Goal: Task Accomplishment & Management: Manage account settings

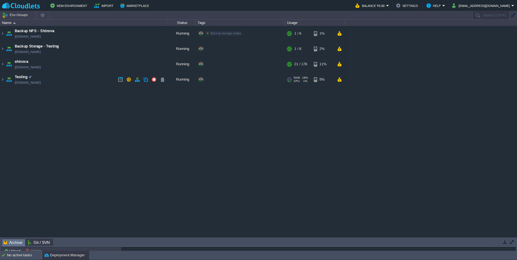
click at [44, 78] on td "Testing [DOMAIN_NAME]" at bounding box center [84, 79] width 168 height 15
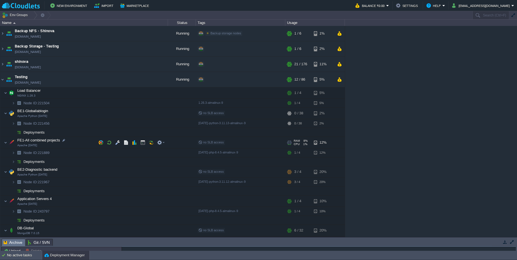
scroll to position [8, 0]
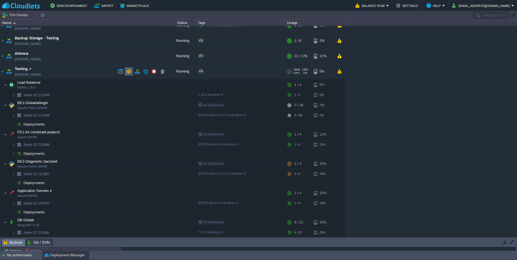
click at [129, 71] on button "button" at bounding box center [128, 71] width 5 height 5
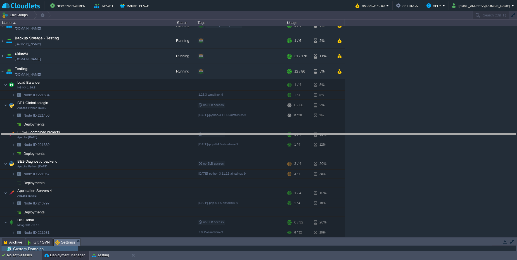
drag, startPoint x: 108, startPoint y: 242, endPoint x: 114, endPoint y: 137, distance: 105.2
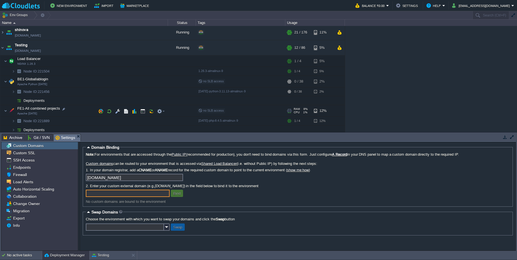
scroll to position [109, 0]
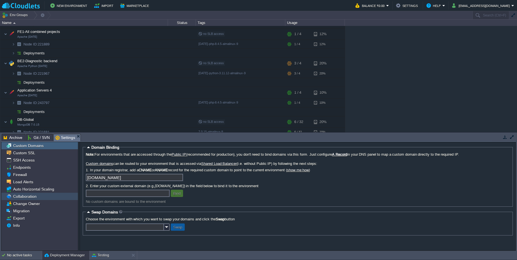
drag, startPoint x: 22, startPoint y: 200, endPoint x: 20, endPoint y: 195, distance: 6.1
click at [20, 195] on div "Custom Domains Custom SSL SSH Access Endpoints Firewall Load Alerts Auto Horizo…" at bounding box center [39, 185] width 76 height 87
click at [21, 195] on span "Collaboration" at bounding box center [24, 196] width 25 height 5
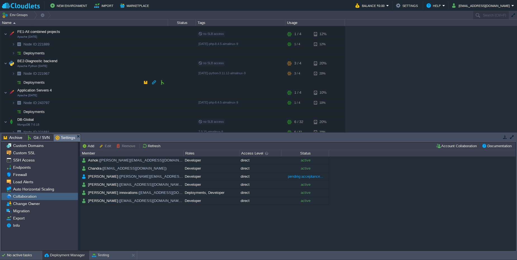
scroll to position [113, 0]
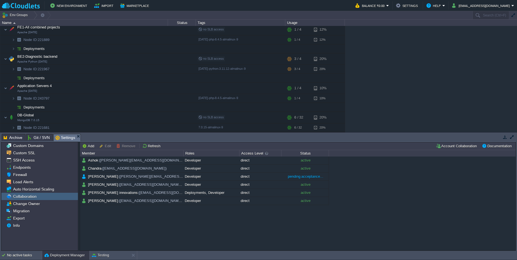
click at [420, 65] on div "Backup NFS - Shinova [DOMAIN_NAME] Running Backup storage nodes Edit RAM 4% CPU…" at bounding box center [258, 79] width 517 height 106
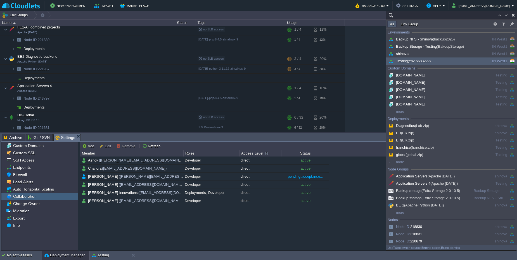
paste input "221889"
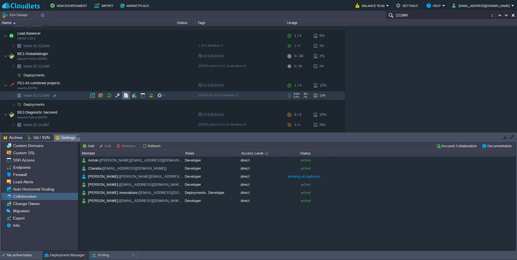
scroll to position [46, 0]
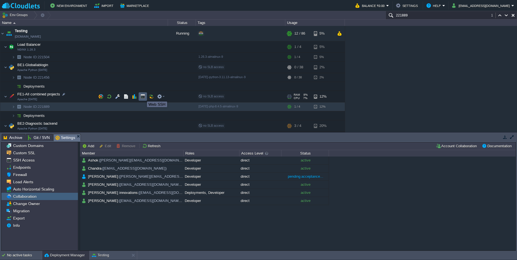
type input "221889"
click at [143, 97] on button "button" at bounding box center [142, 96] width 5 height 5
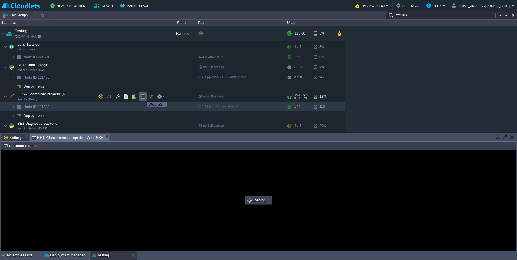
scroll to position [0, 0]
type input "#000000"
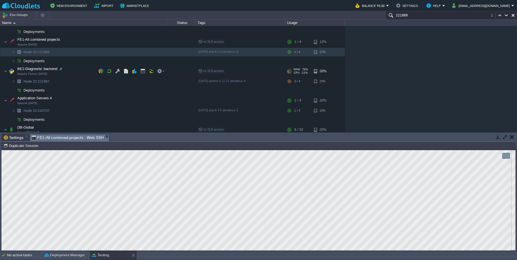
scroll to position [80, 0]
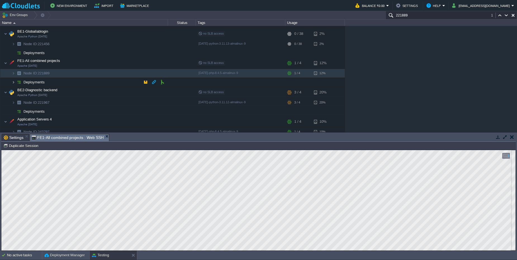
click at [15, 82] on img at bounding box center [13, 82] width 3 height 9
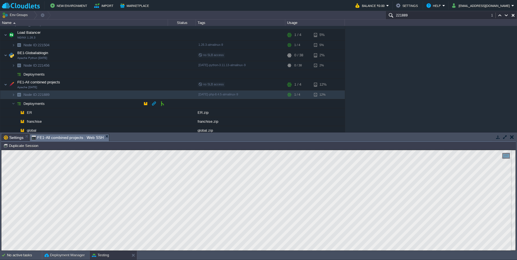
scroll to position [46, 0]
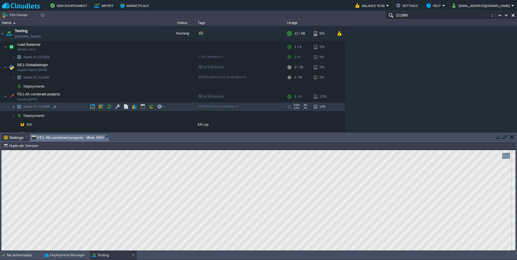
click at [14, 106] on img at bounding box center [13, 106] width 3 height 9
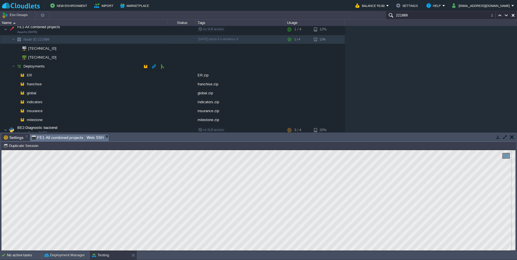
scroll to position [80, 0]
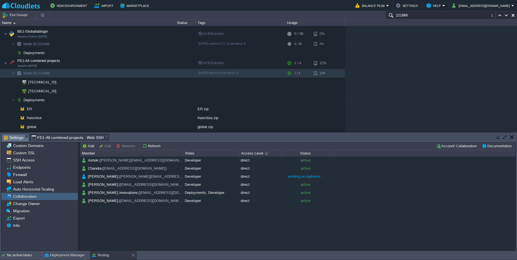
click at [19, 139] on span "Settings" at bounding box center [14, 137] width 20 height 7
click at [150, 190] on span "([EMAIL_ADDRESS][DOMAIN_NAME])" at bounding box center [171, 192] width 66 height 5
click at [170, 193] on button "button" at bounding box center [170, 192] width 5 height 5
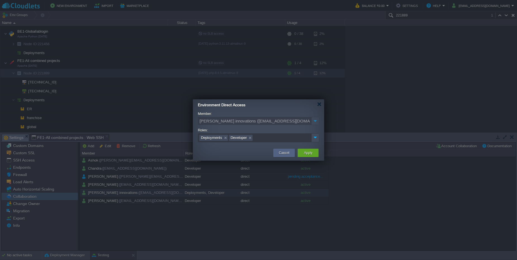
click at [313, 124] on img at bounding box center [315, 121] width 8 height 8
click at [313, 123] on img at bounding box center [315, 121] width 8 height 8
click at [313, 138] on img at bounding box center [314, 138] width 7 height 8
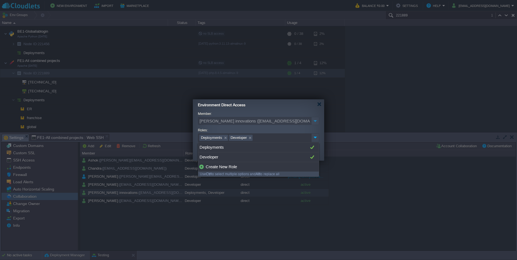
click at [313, 138] on img at bounding box center [314, 138] width 7 height 8
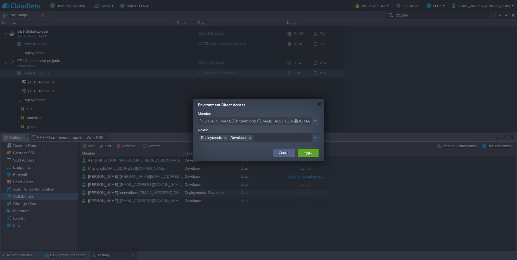
click at [316, 140] on img at bounding box center [314, 138] width 7 height 8
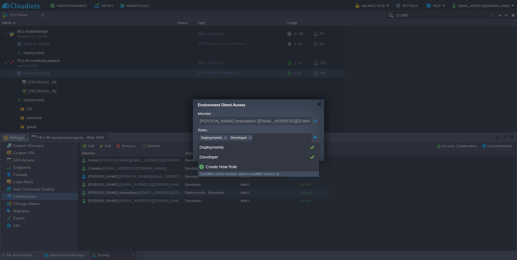
click at [316, 140] on img at bounding box center [314, 138] width 7 height 8
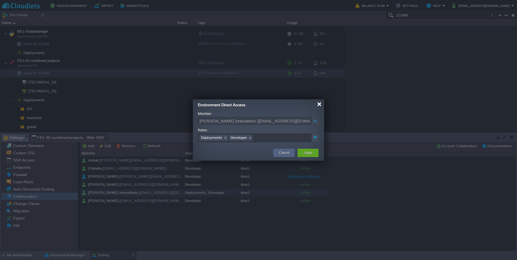
click at [320, 106] on div at bounding box center [319, 104] width 4 height 4
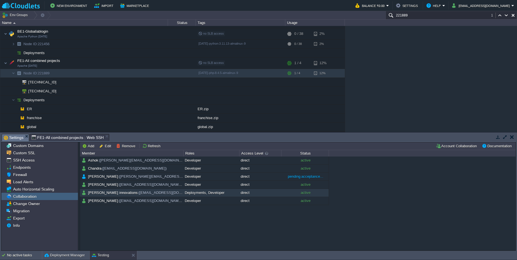
click at [384, 47] on div "Backup NFS - Shinova [DOMAIN_NAME] Running Backup storage nodes Edit RAM 4% CPU…" at bounding box center [258, 79] width 517 height 106
paste input "30292"
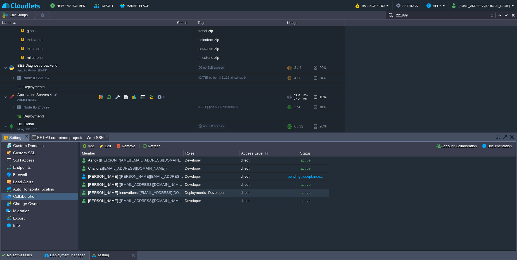
scroll to position [185, 0]
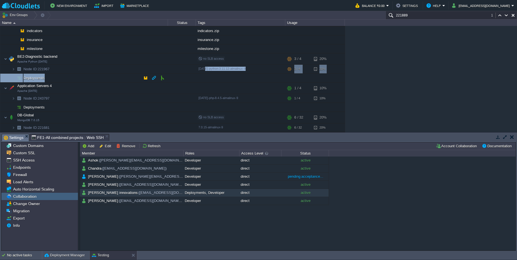
drag, startPoint x: 169, startPoint y: 79, endPoint x: 203, endPoint y: 69, distance: 35.2
click at [203, 69] on table "Node ID: 221967 [DATE]-python-3.11.12-almalinux-9 RAM 70% CPU 23% 3 / 4 20% Dep…" at bounding box center [172, 74] width 344 height 18
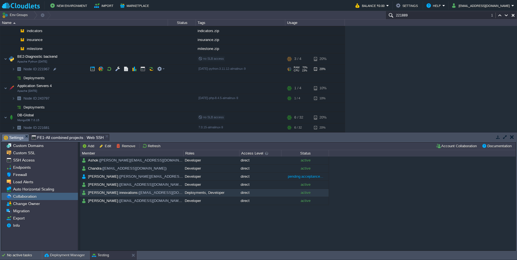
paste input "30292"
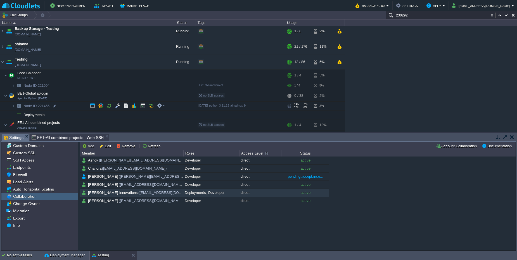
scroll to position [17, 0]
click at [20, 260] on div "No active tasks Deployment Manager Testing" at bounding box center [258, 255] width 517 height 9
click at [23, 259] on div "No active tasks" at bounding box center [24, 255] width 35 height 9
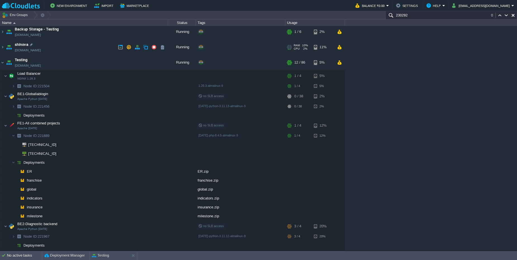
click at [74, 48] on td "shinova [DOMAIN_NAME]" at bounding box center [84, 47] width 168 height 15
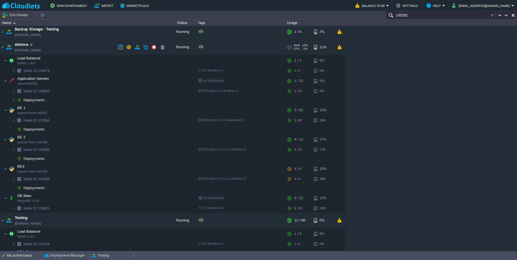
click at [74, 48] on td "shinova [DOMAIN_NAME]" at bounding box center [84, 47] width 168 height 15
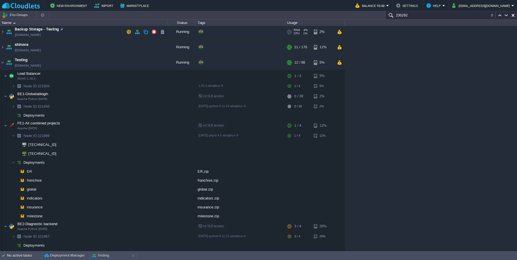
click at [74, 36] on td "Backup Storage - Testing [DOMAIN_NAME]" at bounding box center [84, 31] width 168 height 15
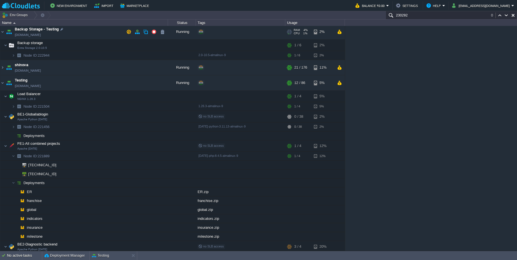
click at [74, 36] on td "Backup Storage - Testing [DOMAIN_NAME]" at bounding box center [84, 31] width 168 height 15
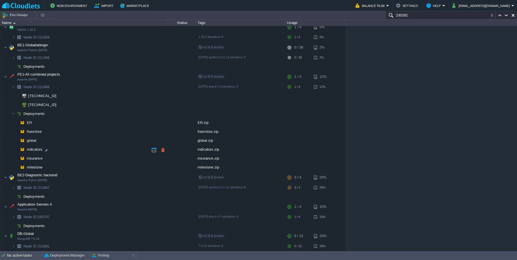
scroll to position [66, 0]
click at [15, 115] on img at bounding box center [13, 113] width 3 height 9
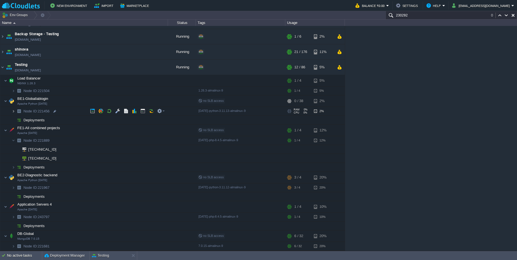
scroll to position [12, 0]
click at [14, 187] on img at bounding box center [13, 187] width 3 height 9
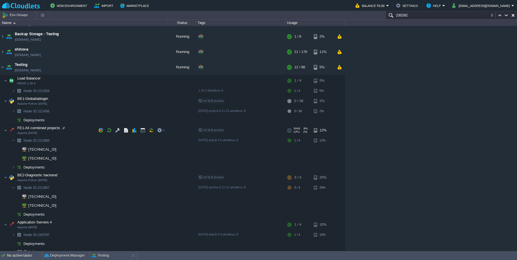
click at [279, 132] on div "no SLB access" at bounding box center [240, 131] width 87 height 12
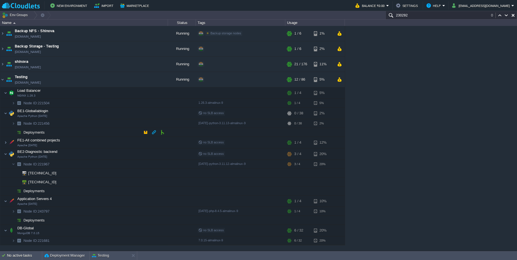
paste input "21456"
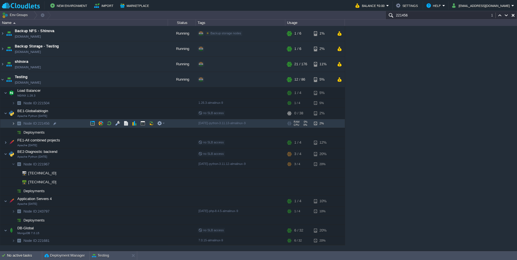
type input "221456"
click at [15, 125] on img at bounding box center [13, 123] width 3 height 9
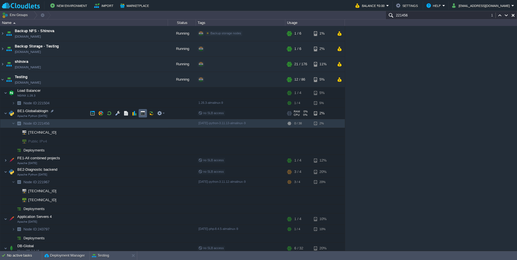
click at [144, 116] on td at bounding box center [142, 113] width 8 height 8
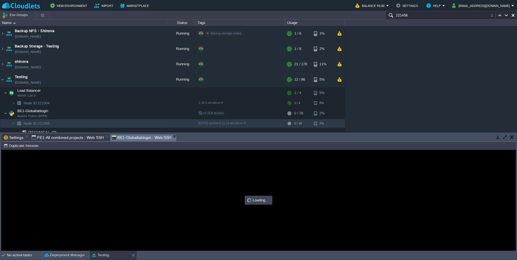
type input "#000000"
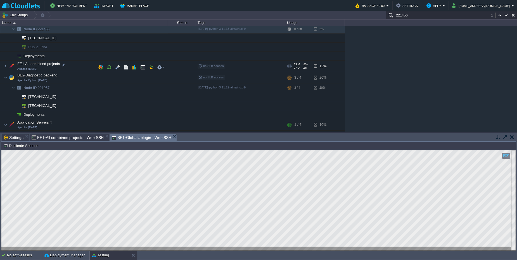
scroll to position [131, 0]
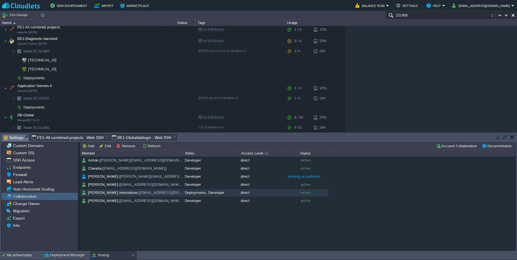
click at [20, 138] on span "Settings" at bounding box center [14, 137] width 20 height 7
click at [387, 111] on div "Backup NFS - Shinova [DOMAIN_NAME] Running Backup storage nodes Edit RAM 4% CPU…" at bounding box center [258, 79] width 517 height 106
click at [151, 137] on span "BE1-Globallablogin : Web SSH" at bounding box center [141, 137] width 59 height 7
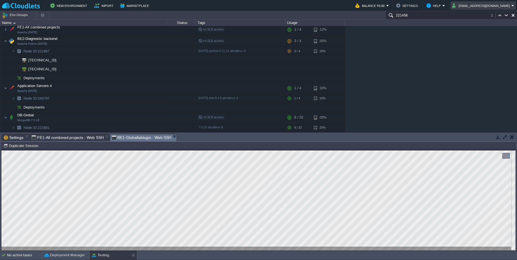
click at [500, 5] on button "[EMAIL_ADDRESS][DOMAIN_NAME]" at bounding box center [481, 5] width 59 height 7
click at [474, 31] on link "Sign out" at bounding box center [491, 30] width 46 height 6
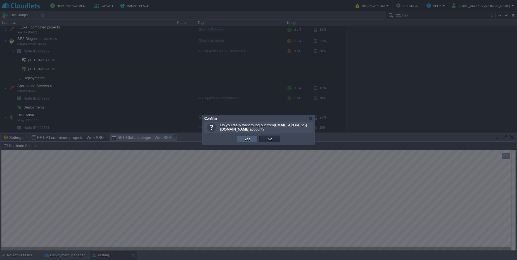
click at [250, 140] on button "Yes" at bounding box center [246, 139] width 9 height 5
